Goal: Find specific page/section

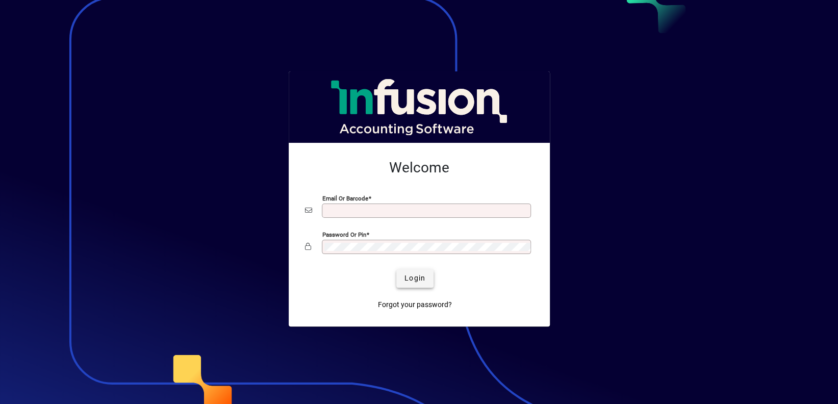
type input "**********"
click at [429, 278] on span "submit" at bounding box center [414, 278] width 37 height 24
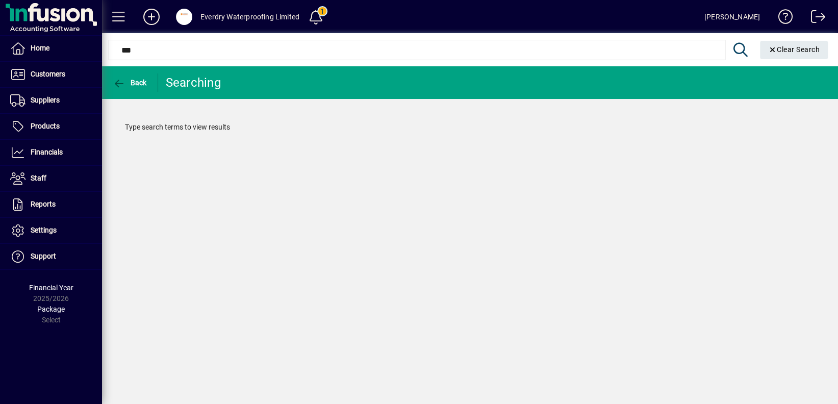
type input "***"
